Goal: Task Accomplishment & Management: Complete application form

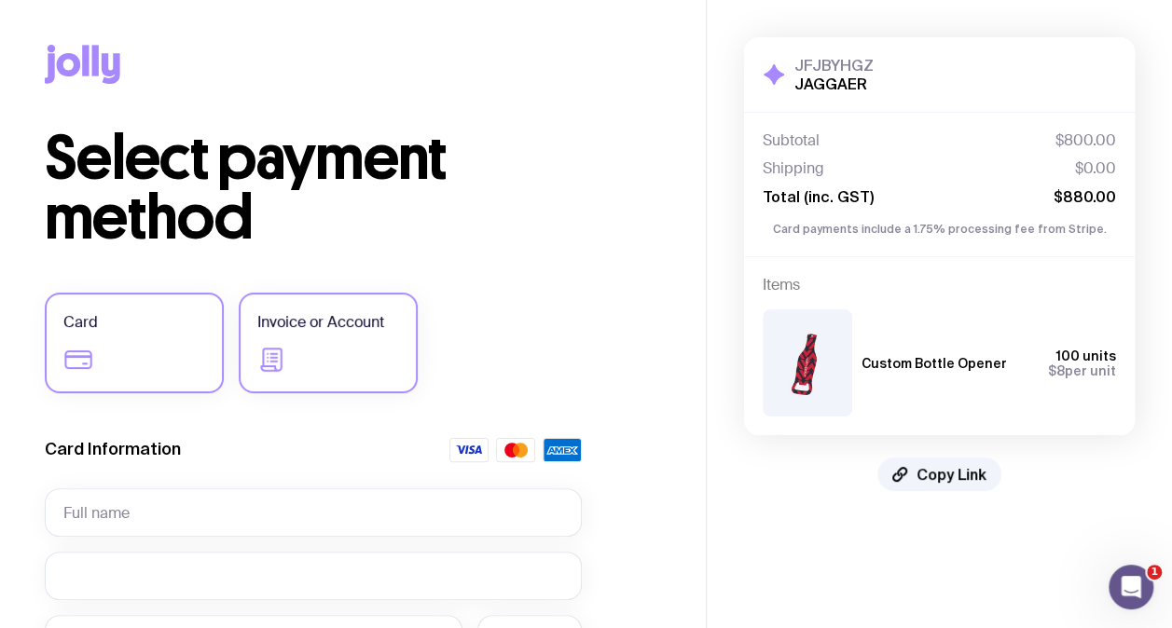
click at [364, 334] on label "Invoice or Account" at bounding box center [328, 343] width 179 height 101
click at [0, 0] on input "Invoice or Account" at bounding box center [0, 0] width 0 height 0
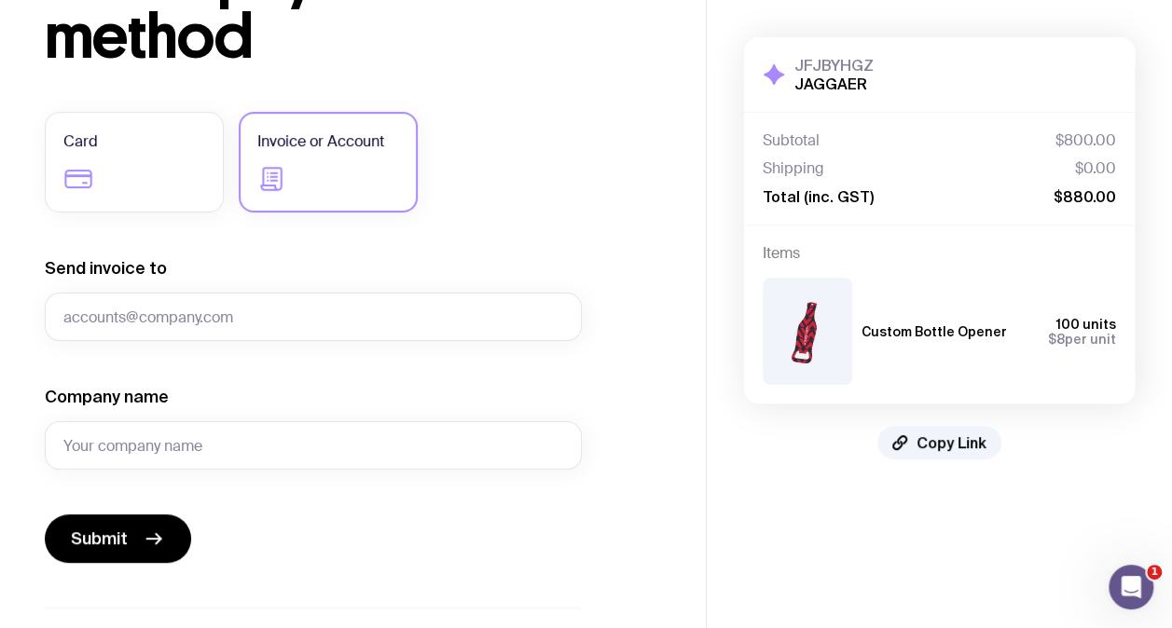
scroll to position [186, 0]
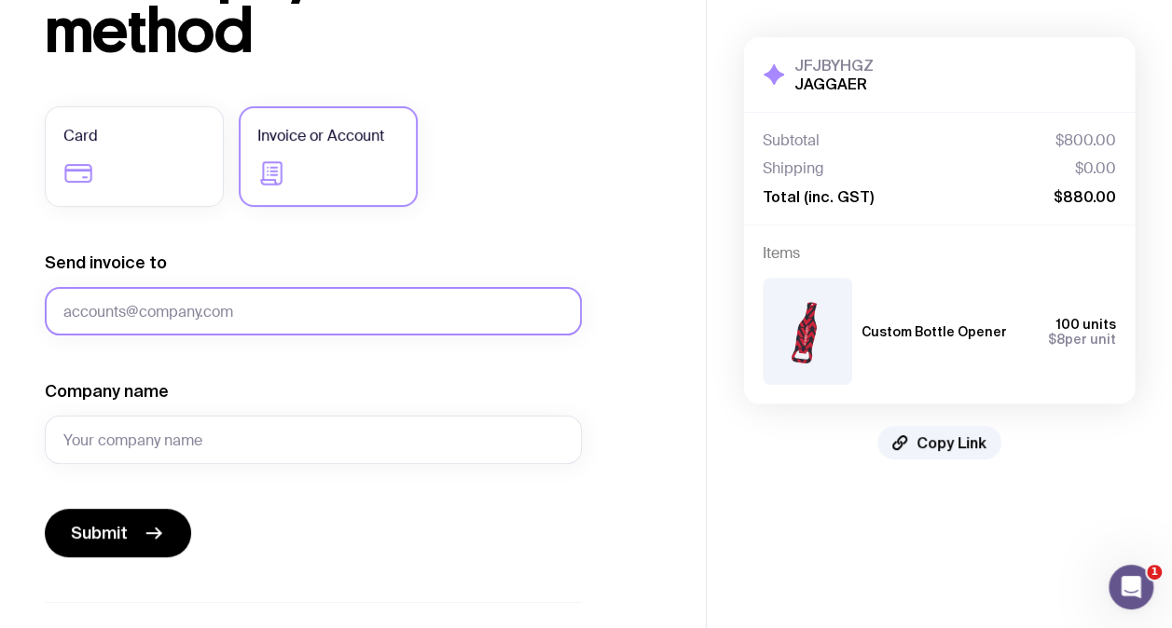
click at [466, 319] on input "Send invoice to" at bounding box center [313, 311] width 537 height 48
type input "gchong@jaggaer.com"
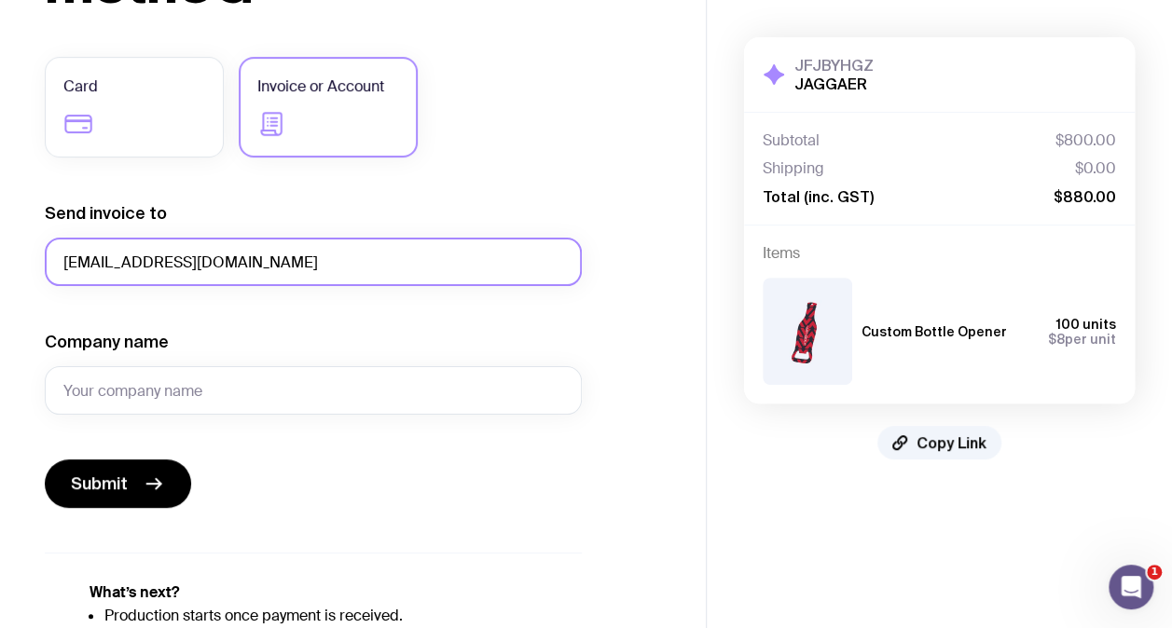
scroll to position [355, 0]
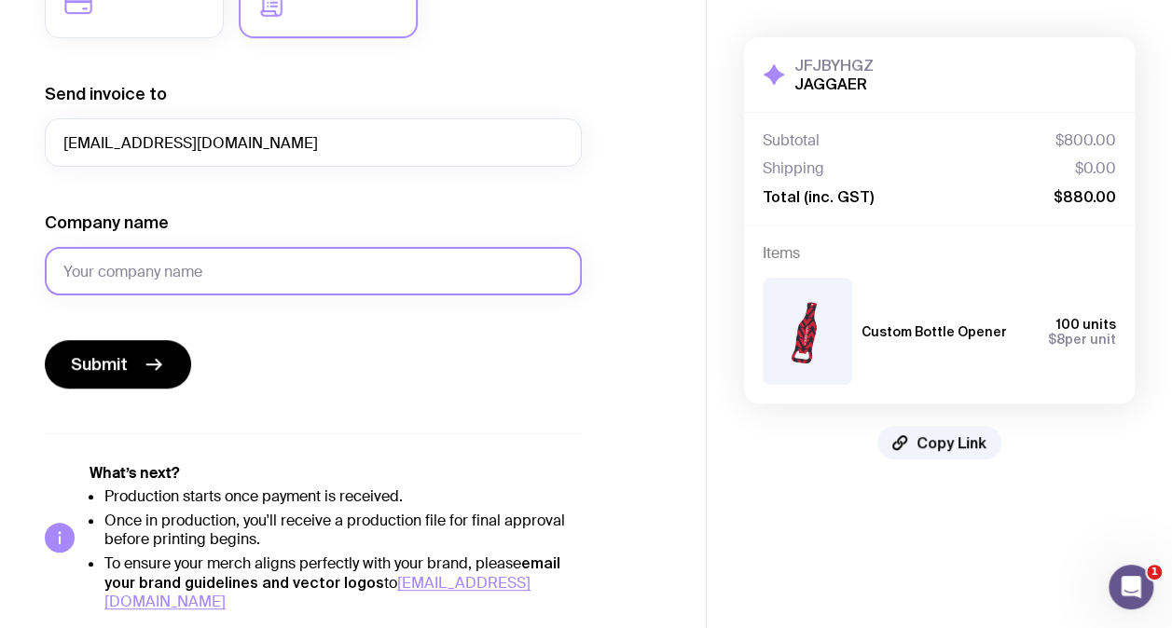
click at [360, 279] on input "Company name" at bounding box center [313, 271] width 537 height 48
click at [295, 272] on input "Company name" at bounding box center [313, 271] width 537 height 48
paste input "JAGGAER APAC PTY LTD"
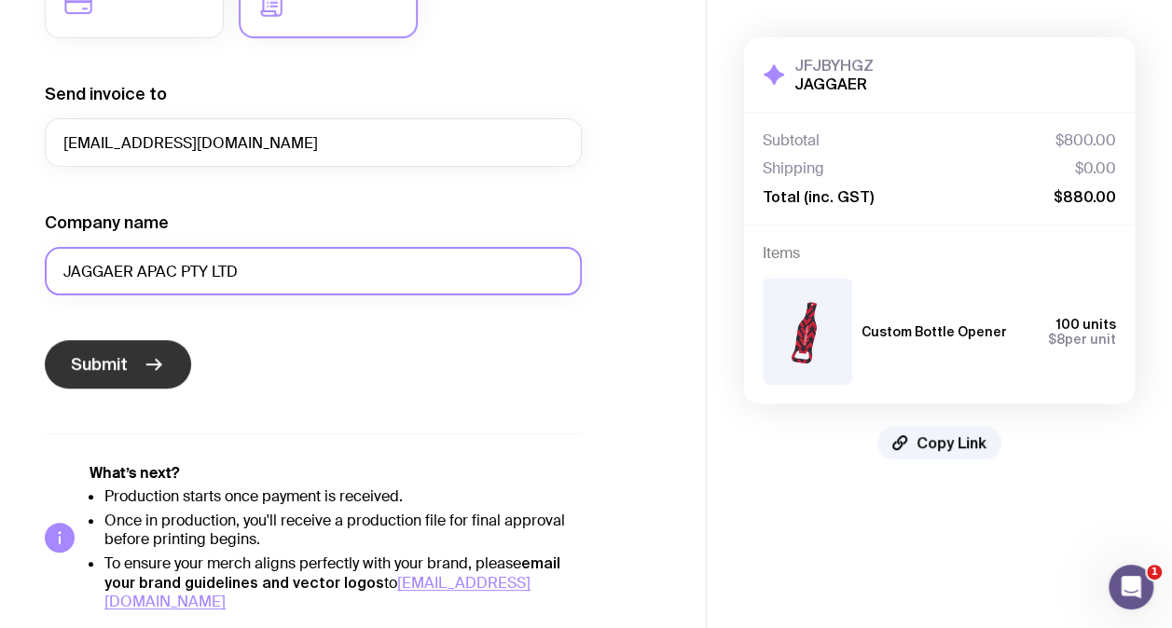
type input "JAGGAER APAC PTY LTD"
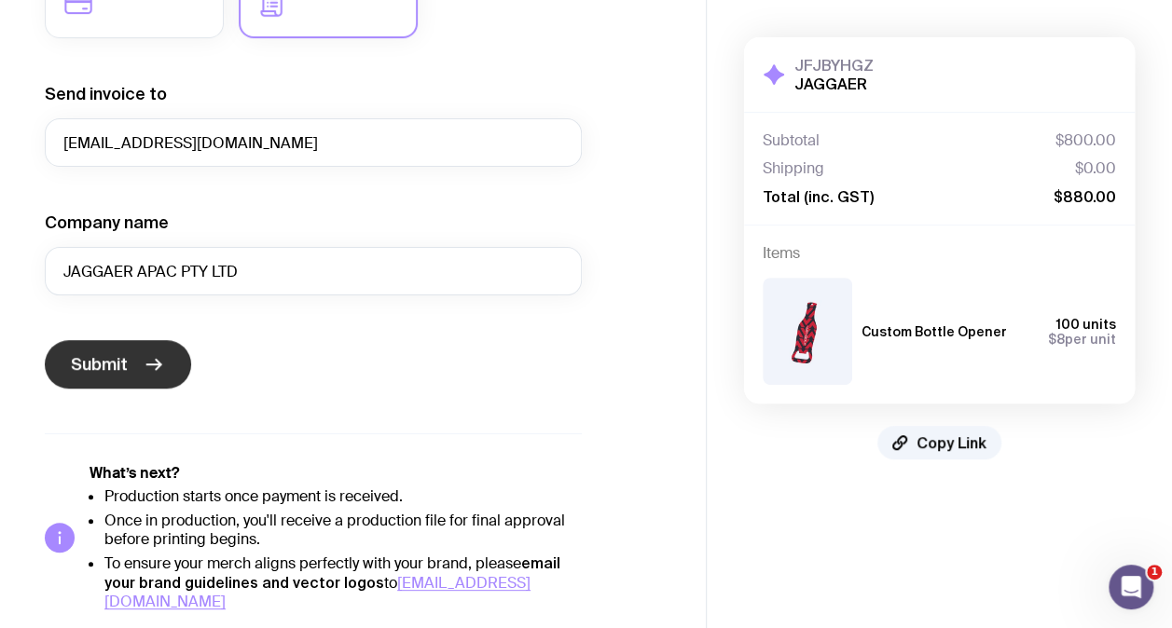
click at [133, 359] on button "Submit" at bounding box center [118, 364] width 146 height 48
